Goal: Find specific page/section: Find specific page/section

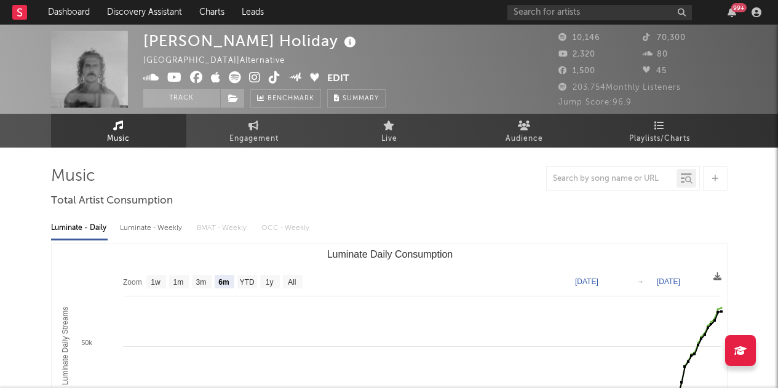
select select "6m"
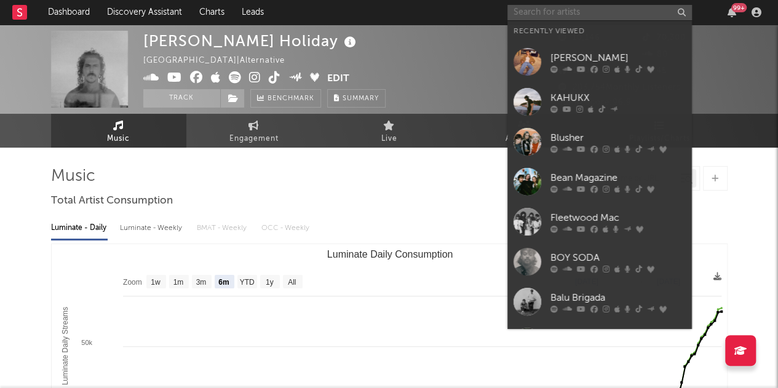
click at [535, 10] on input "text" at bounding box center [600, 12] width 185 height 15
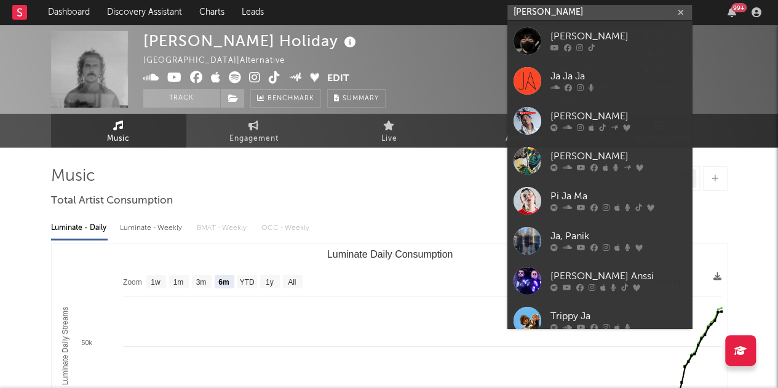
type input "[PERSON_NAME]"
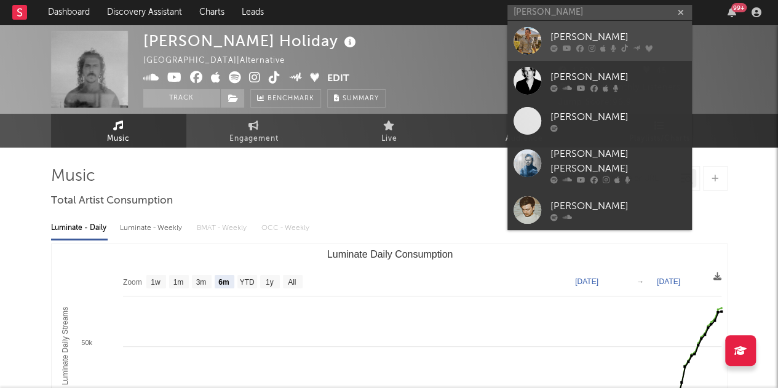
click at [559, 39] on div "[PERSON_NAME]" at bounding box center [618, 37] width 135 height 15
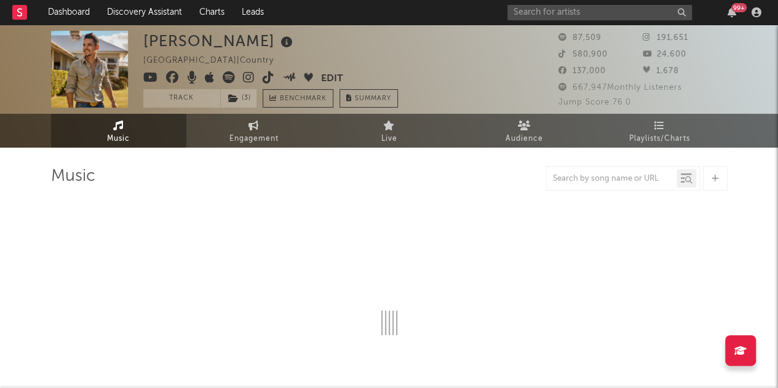
select select "6m"
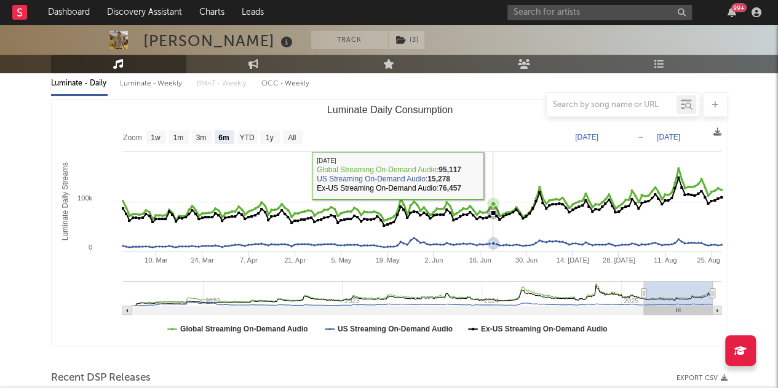
scroll to position [144, 0]
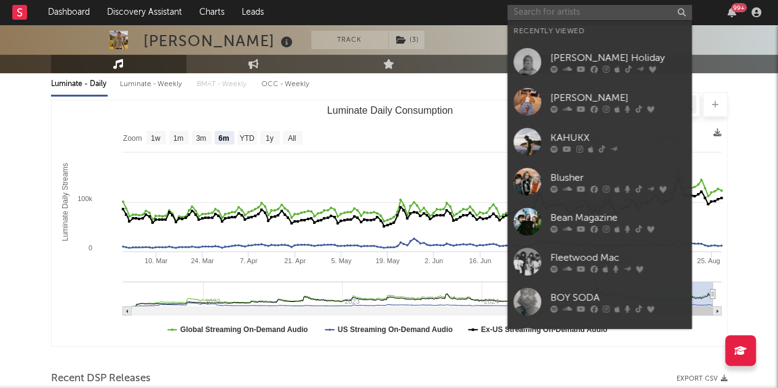
click at [518, 9] on input "text" at bounding box center [600, 12] width 185 height 15
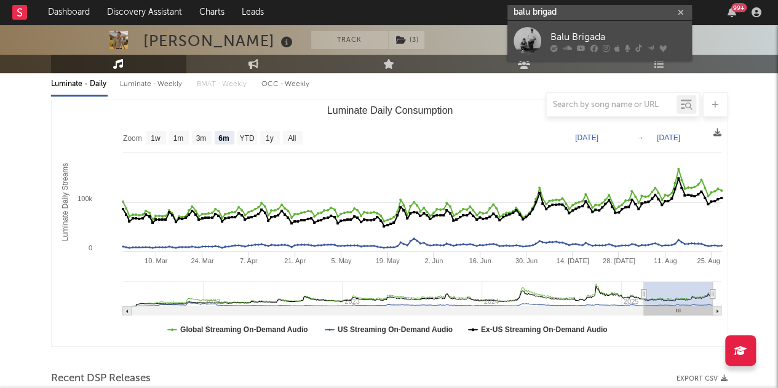
type input "balu brigad"
click at [560, 39] on div "Balu Brigada" at bounding box center [618, 37] width 135 height 15
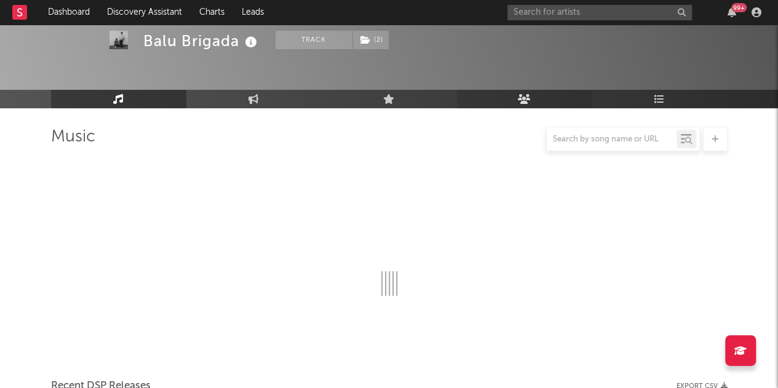
scroll to position [144, 0]
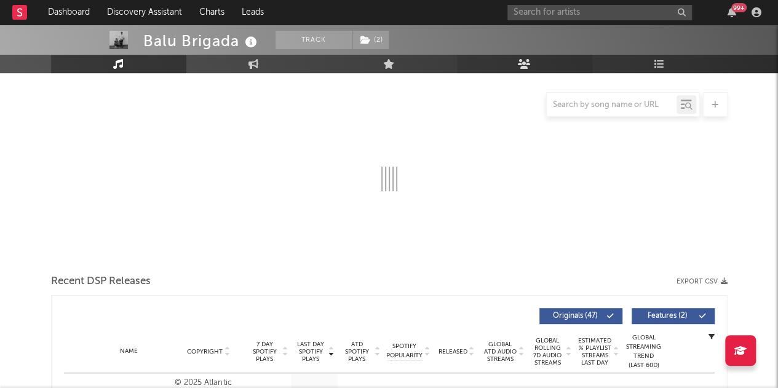
select select "6m"
